Goal: Task Accomplishment & Management: Complete application form

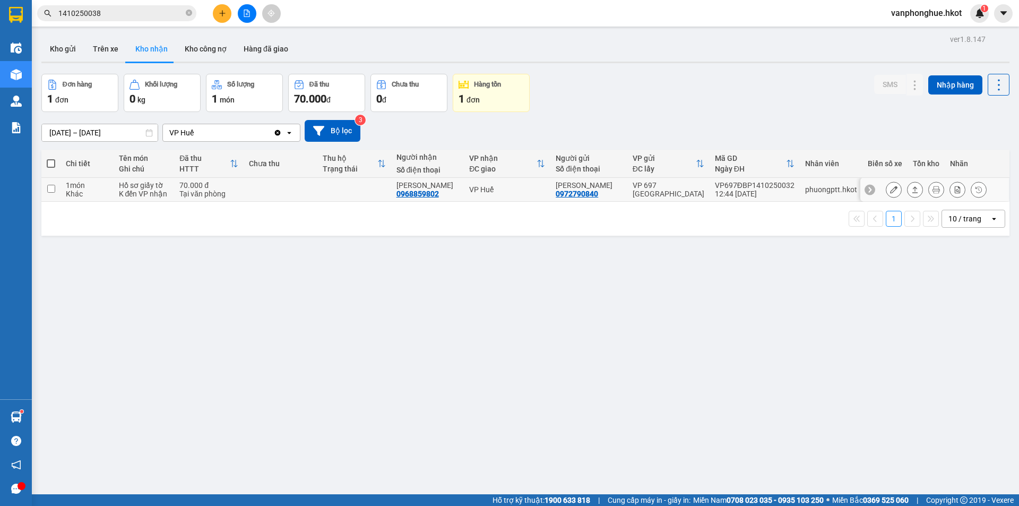
click at [890, 189] on icon at bounding box center [893, 189] width 7 height 7
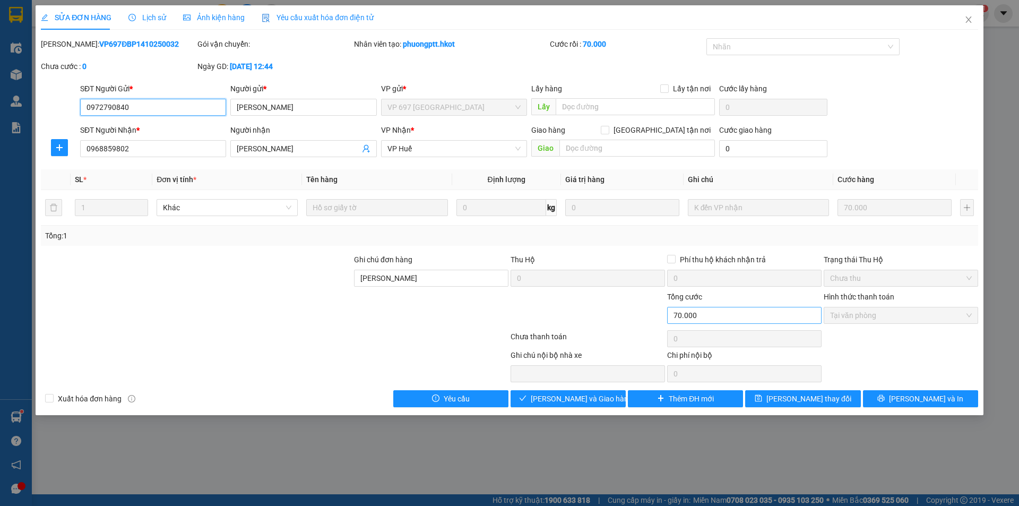
type input "0972790840"
type input "[PERSON_NAME]"
type input "0968859802"
type input "[PERSON_NAME]"
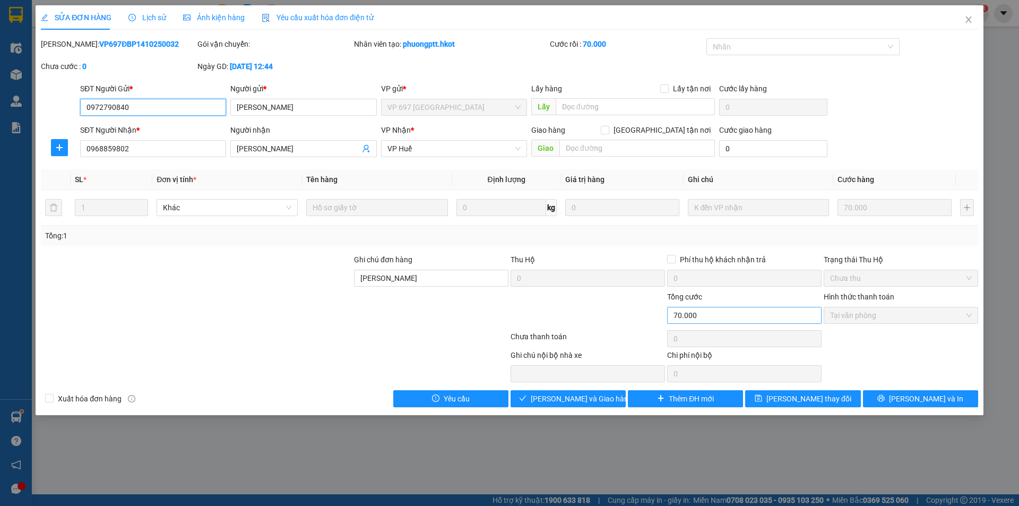
type input "0"
type input "70.000"
click at [566, 395] on span "Giao hàng" at bounding box center [574, 399] width 34 height 12
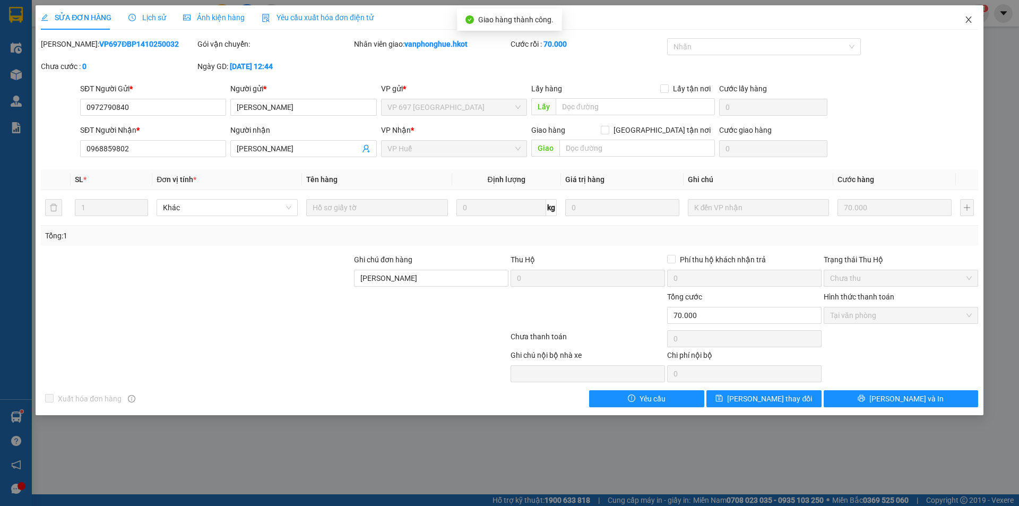
click at [967, 20] on icon "close" at bounding box center [968, 19] width 8 height 8
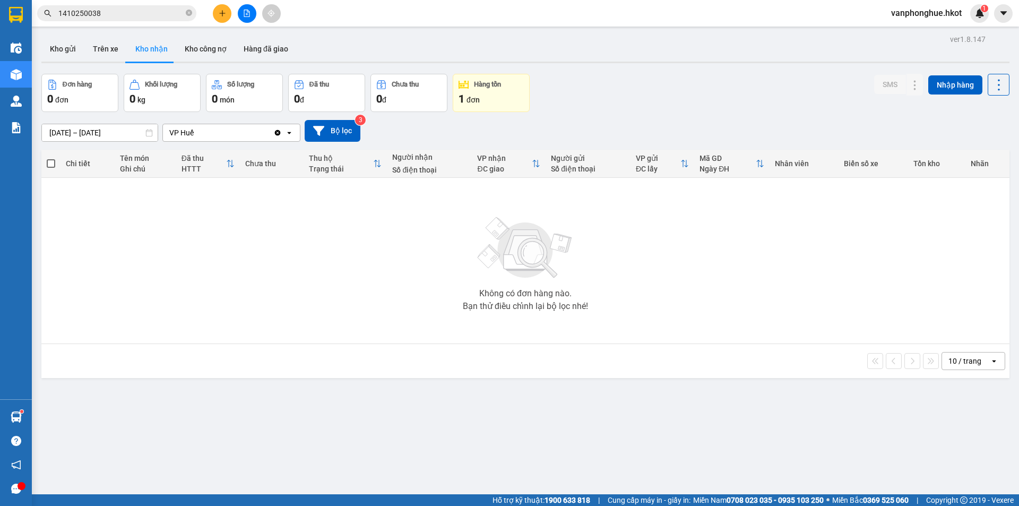
click at [416, 262] on div "Không có đơn hàng nào. Bạn thử điều chỉnh lại bộ lọc nhé!" at bounding box center [526, 260] width 958 height 159
click at [100, 49] on button "Trên xe" at bounding box center [105, 48] width 42 height 25
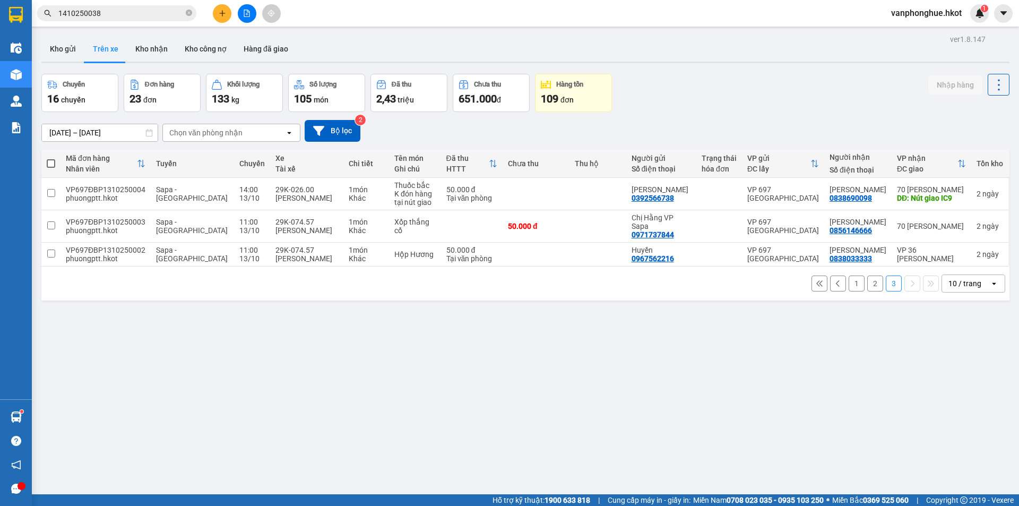
click at [867, 286] on button "2" at bounding box center [875, 283] width 16 height 16
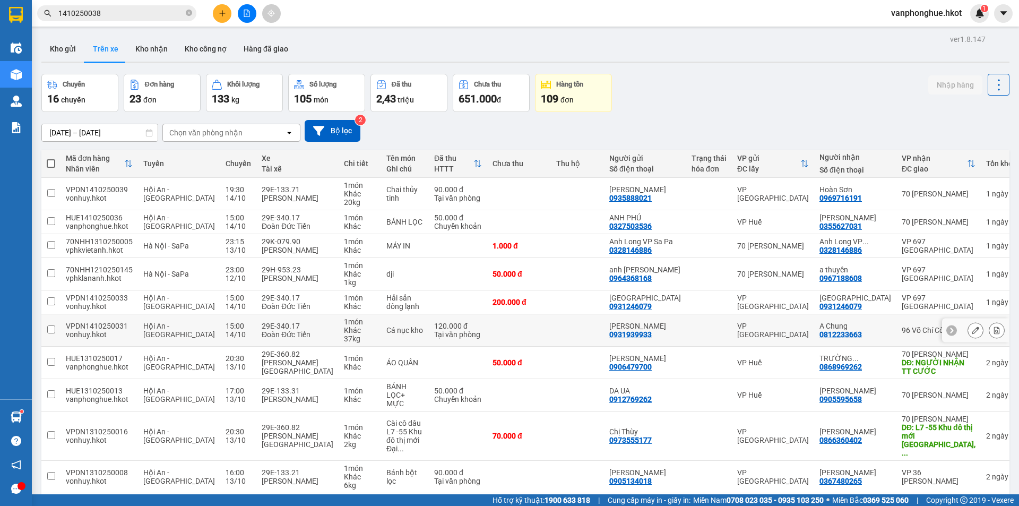
scroll to position [49, 0]
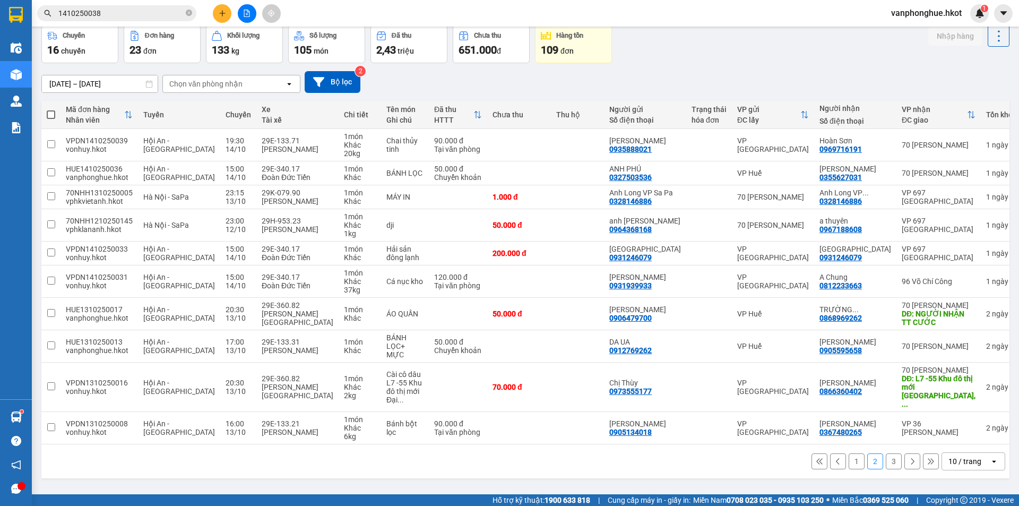
click at [849, 462] on button "1" at bounding box center [857, 461] width 16 height 16
